Goal: Communication & Community: Answer question/provide support

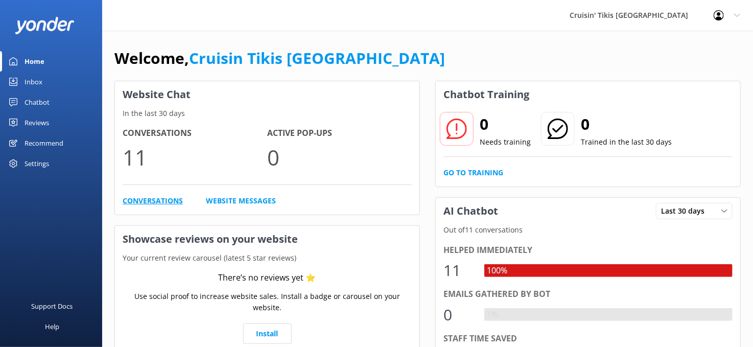
click at [138, 202] on link "Conversations" at bounding box center [153, 200] width 60 height 11
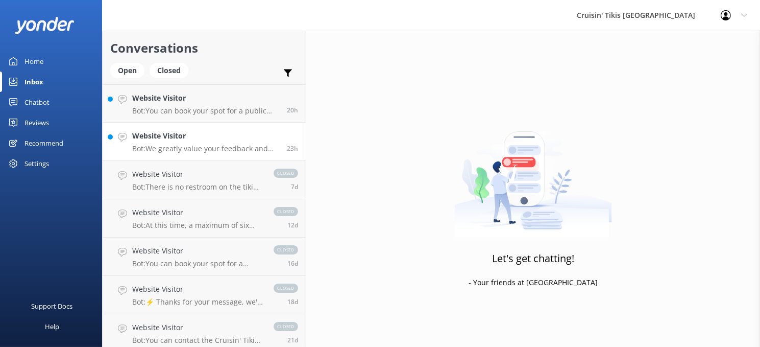
click at [190, 141] on div "Website Visitor Bot: We greatly value your feedback and encourage you to leave …" at bounding box center [205, 141] width 147 height 22
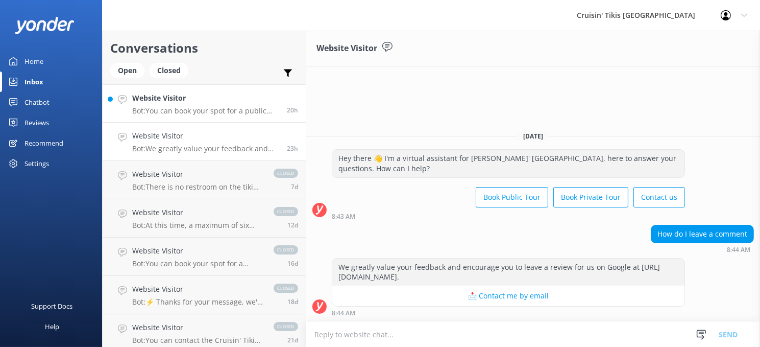
click at [197, 104] on h4 "Website Visitor" at bounding box center [205, 97] width 147 height 11
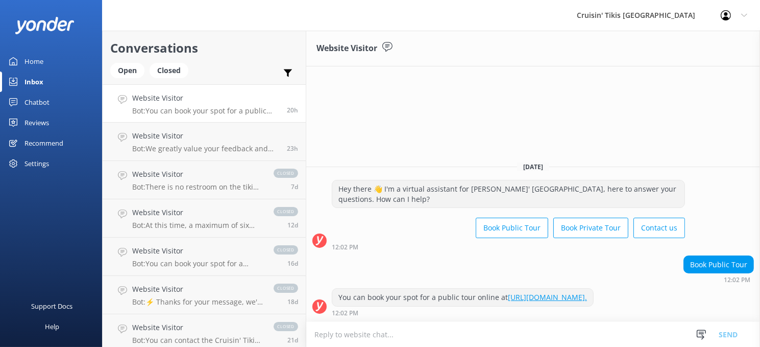
click at [39, 59] on div "Home" at bounding box center [34, 61] width 19 height 20
